Goal: Information Seeking & Learning: Learn about a topic

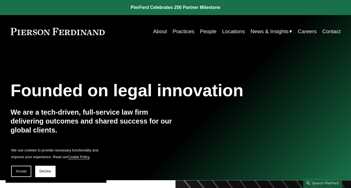
click at [160, 32] on link "About" at bounding box center [160, 31] width 14 height 11
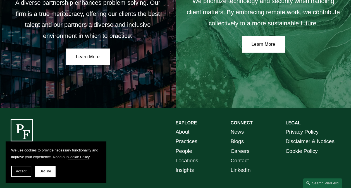
scroll to position [965, 0]
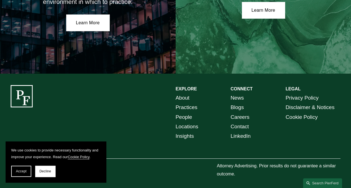
click at [185, 115] on link "People" at bounding box center [184, 118] width 16 height 10
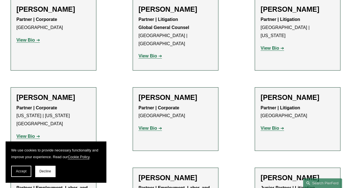
scroll to position [3019, 0]
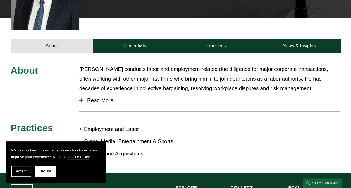
scroll to position [196, 0]
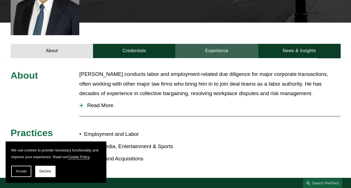
click at [210, 45] on link "Experience" at bounding box center [217, 51] width 82 height 14
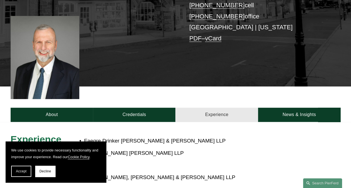
scroll to position [140, 0]
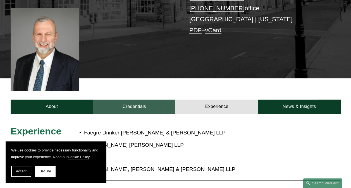
click at [138, 100] on link "Credentials" at bounding box center [134, 107] width 82 height 14
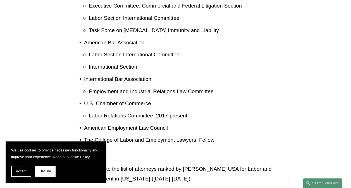
scroll to position [727, 0]
